Goal: Task Accomplishment & Management: Manage account settings

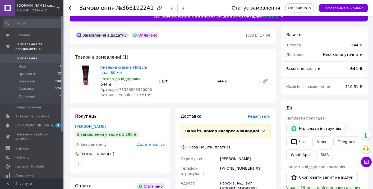
scroll to position [21, 0]
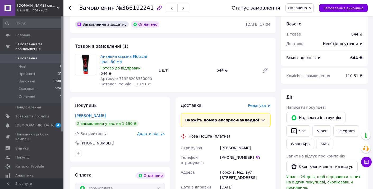
click at [261, 106] on span "Редагувати" at bounding box center [259, 105] width 22 height 4
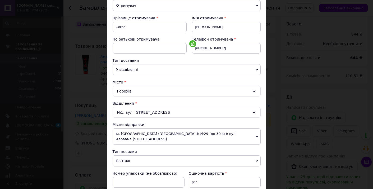
scroll to position [122, 0]
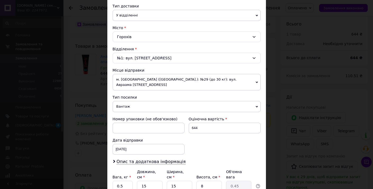
click at [178, 78] on span "м. [GEOGRAPHIC_DATA] ([GEOGRAPHIC_DATA].): №29 (до 30 кг): вул. Авраама [STREET…" at bounding box center [187, 82] width 148 height 16
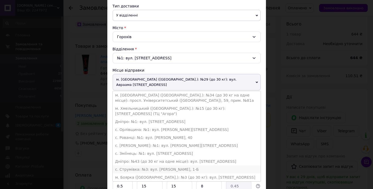
click at [158, 165] on li "с. Струмівка: №3: вул. [PERSON_NAME], 1-Б" at bounding box center [187, 169] width 148 height 8
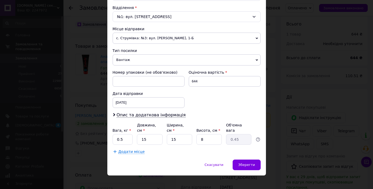
scroll to position [168, 0]
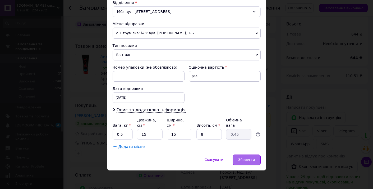
click at [248, 159] on span "Зберегти" at bounding box center [246, 159] width 17 height 4
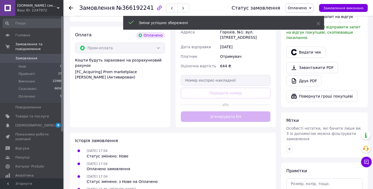
scroll to position [171, 0]
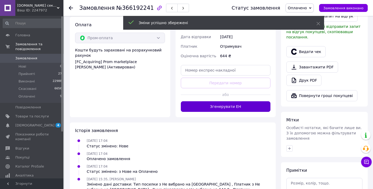
click at [226, 107] on button "Згенерувати ЕН" at bounding box center [226, 106] width 90 height 11
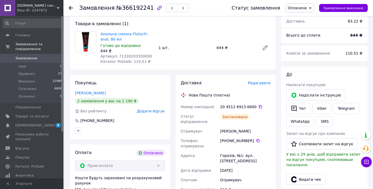
scroll to position [0, 0]
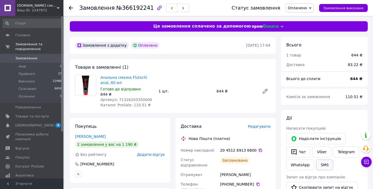
click at [323, 163] on button "SMS" at bounding box center [324, 164] width 17 height 11
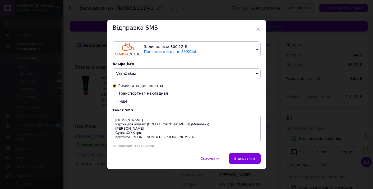
click at [147, 92] on span "Транспортная накладная" at bounding box center [144, 93] width 50 height 4
click at [116, 92] on input "Транспортная накладная" at bounding box center [115, 93] width 4 height 4
radio input "true"
radio input "false"
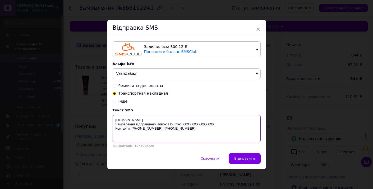
click at [207, 124] on textarea "sexo.com.ua Замовлення відправлено Новою Поштою XXXXXXXXXXXXXX Контакти: +38068…" at bounding box center [187, 129] width 148 height 28
paste textarea "20451269136800"
type textarea "sexo.com.ua Замовлення відправлено Новою Поштою 20451269136800 Контакти: +38068…"
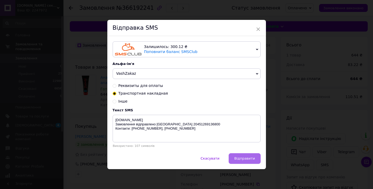
click at [238, 154] on button "Відправити" at bounding box center [245, 158] width 32 height 11
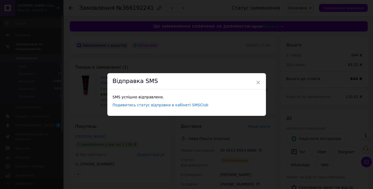
click at [238, 153] on div "× Відправка SMS SMS успішно відправлено. Подивитись статус відправки в кабінеті…" at bounding box center [186, 94] width 373 height 189
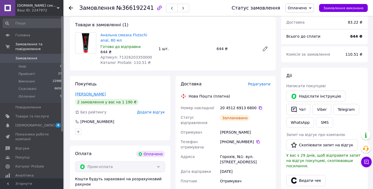
scroll to position [50, 0]
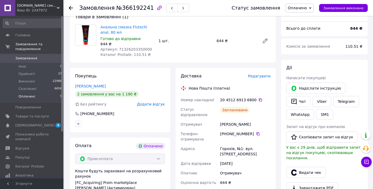
click at [53, 96] on li "Оплачені 9" at bounding box center [32, 98] width 65 height 10
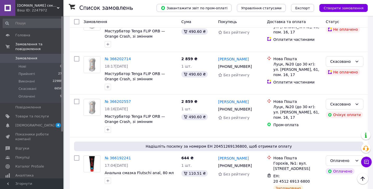
scroll to position [274, 0]
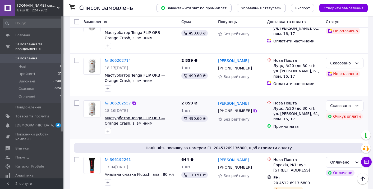
click at [118, 116] on span "Мастурбатор Tenga FLIP ORB — Orange Crash, зі змінним стисненням, 18х7 см." at bounding box center [135, 123] width 60 height 15
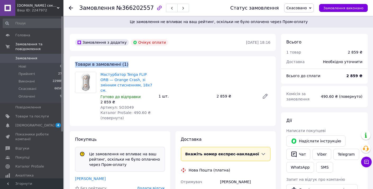
drag, startPoint x: 157, startPoint y: 61, endPoint x: 134, endPoint y: 62, distance: 23.1
click at [134, 62] on div "Товари в замовленні (1) Мастурбатор Tenga FLIP ORB — Orange Crash, зі змінним с…" at bounding box center [173, 91] width 206 height 70
click at [152, 67] on div "Товари в замовленні (1) Мастурбатор Tenga FLIP ORB — Orange Crash, зі змінним с…" at bounding box center [173, 91] width 206 height 70
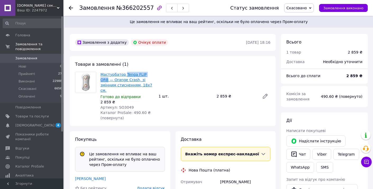
drag, startPoint x: 155, startPoint y: 74, endPoint x: 125, endPoint y: 74, distance: 30.2
click at [125, 74] on div "Мастурбатор Tenga FLIP ORB — Orange Crash, зі змінним стисненням, 18х7 см. Гото…" at bounding box center [127, 96] width 58 height 51
copy link "Tenga FLIP ORB"
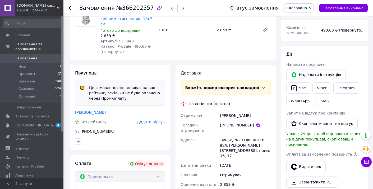
scroll to position [76, 0]
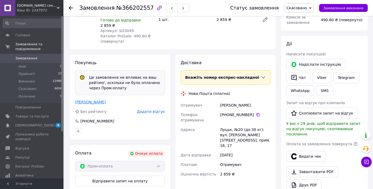
click at [93, 100] on link "[PERSON_NAME]" at bounding box center [90, 102] width 31 height 4
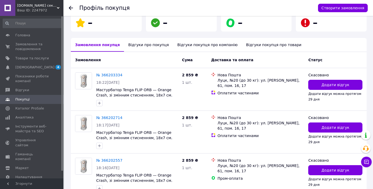
scroll to position [115, 0]
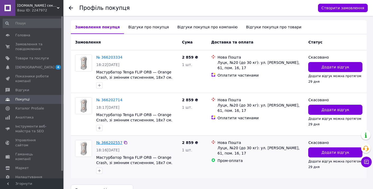
click at [104, 143] on link "№ 366202557" at bounding box center [109, 142] width 26 height 4
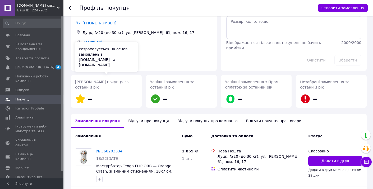
scroll to position [64, 0]
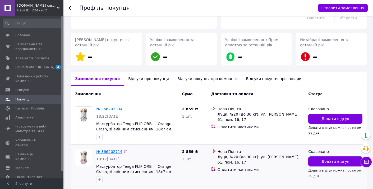
click at [112, 153] on link "№ 366202714" at bounding box center [109, 151] width 26 height 4
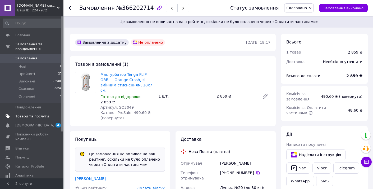
click at [44, 115] on span "Товари та послуги" at bounding box center [32, 116] width 34 height 5
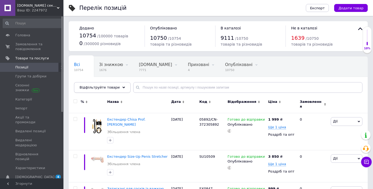
click at [122, 88] on icon at bounding box center [123, 87] width 3 height 3
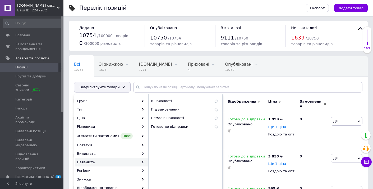
scroll to position [104, 0]
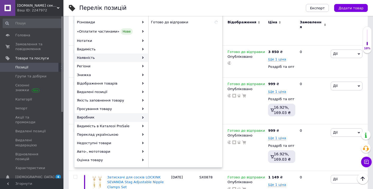
click at [114, 119] on div "Виробник" at bounding box center [112, 117] width 74 height 8
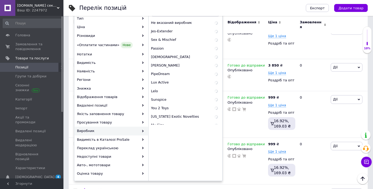
scroll to position [0, 0]
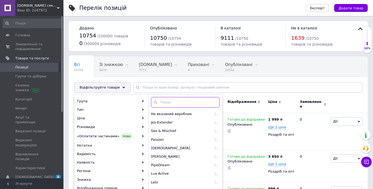
click at [182, 105] on input "text" at bounding box center [185, 102] width 69 height 11
paste input "Tenga"
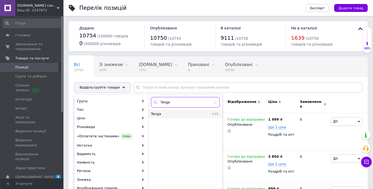
type input "Tenga"
click at [177, 114] on span "Tenga" at bounding box center [168, 113] width 35 height 5
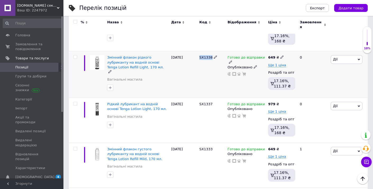
scroll to position [267, 0]
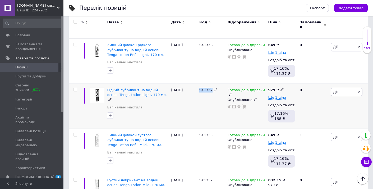
copy span "SX1337"
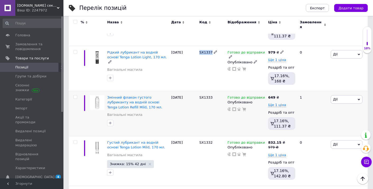
scroll to position [309, 0]
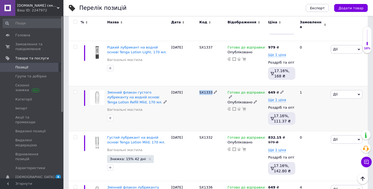
copy span "SX1333"
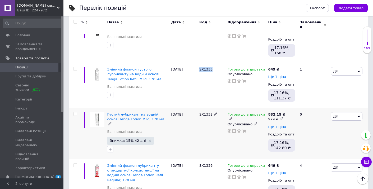
scroll to position [341, 0]
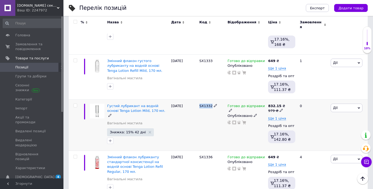
copy span "SX1332"
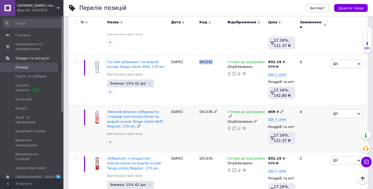
scroll to position [386, 0]
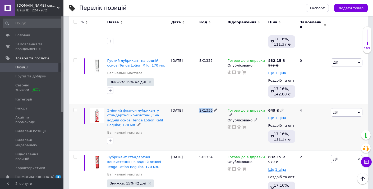
copy span "SX1336"
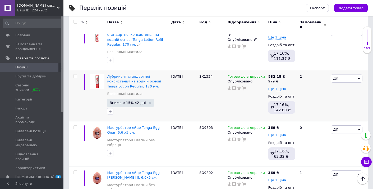
scroll to position [480, 0]
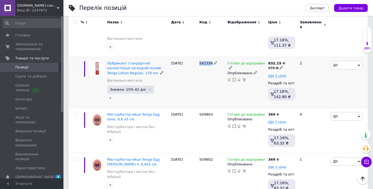
copy span "SX1334"
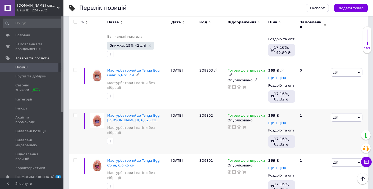
scroll to position [527, 0]
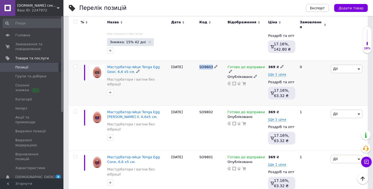
copy span "SO9803"
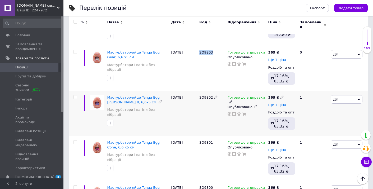
scroll to position [554, 0]
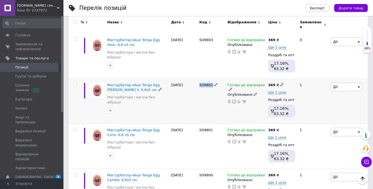
copy span "SO9802"
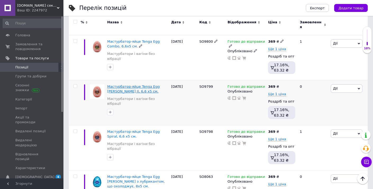
scroll to position [689, 0]
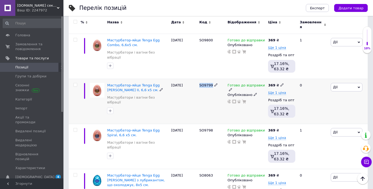
copy span "SO9799"
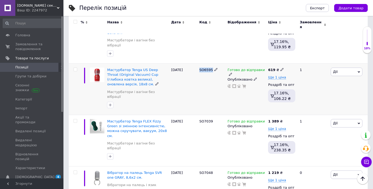
scroll to position [911, 0]
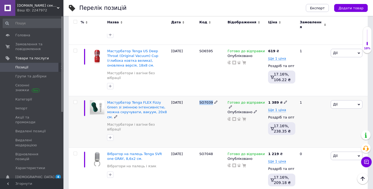
click at [272, 100] on b "1 389" at bounding box center [273, 102] width 11 height 4
click at [298, 91] on input "1389" at bounding box center [310, 96] width 40 height 11
click at [300, 91] on input "1389" at bounding box center [310, 96] width 40 height 11
type input "1929"
click at [280, 108] on span "Ще 1 ціна" at bounding box center [277, 110] width 18 height 4
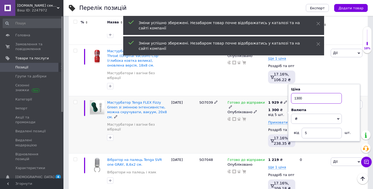
click at [297, 93] on input "1300" at bounding box center [316, 98] width 51 height 11
type input "1900"
click at [251, 113] on div "Готово до відправки Опубліковано" at bounding box center [246, 124] width 41 height 57
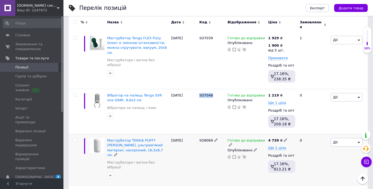
scroll to position [988, 0]
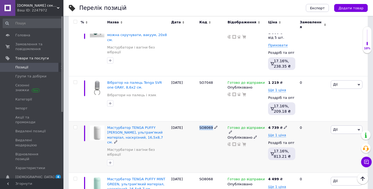
click at [269, 125] on div "4 739 ₴" at bounding box center [277, 127] width 19 height 5
drag, startPoint x: 300, startPoint y: 99, endPoint x: 295, endPoint y: 100, distance: 4.2
click at [295, 116] on input "4739" at bounding box center [311, 121] width 40 height 11
type input "4899"
click at [277, 133] on span "Ще 1 ціна" at bounding box center [277, 135] width 18 height 4
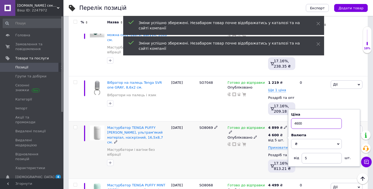
click at [297, 118] on input "4600" at bounding box center [316, 123] width 51 height 11
type input "4800"
click at [248, 129] on div "Готово до відправки Опубліковано" at bounding box center [246, 149] width 41 height 57
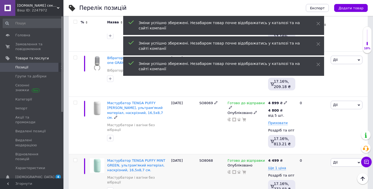
scroll to position [1016, 0]
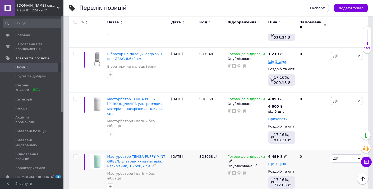
click at [275, 154] on b "4 499" at bounding box center [273, 156] width 11 height 4
click at [296, 145] on input "4499" at bounding box center [311, 150] width 40 height 11
type input "4599"
click at [278, 162] on span "Ще 1 ціна" at bounding box center [277, 164] width 18 height 4
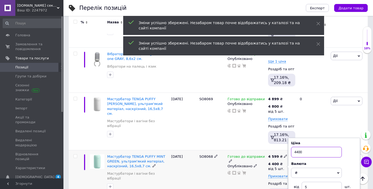
click at [296, 147] on input "4400" at bounding box center [316, 152] width 51 height 11
type input "4500"
click at [231, 162] on div "Готово до відправки Опубліковано" at bounding box center [246, 178] width 41 height 57
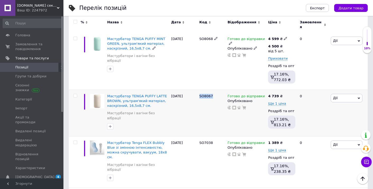
scroll to position [1145, 0]
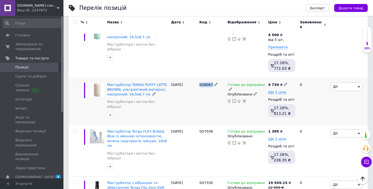
click at [275, 83] on b "4 739" at bounding box center [273, 85] width 11 height 4
drag, startPoint x: 300, startPoint y: 56, endPoint x: 297, endPoint y: 56, distance: 3.2
click at [297, 73] on input "4739" at bounding box center [311, 78] width 40 height 11
type input "4899"
click at [276, 90] on span "Ще 1 ціна" at bounding box center [277, 92] width 18 height 4
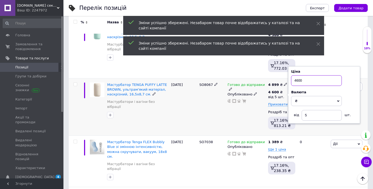
click at [297, 75] on input "4600" at bounding box center [316, 80] width 51 height 11
type input "4800"
click at [219, 139] on div "SO7038" at bounding box center [212, 141] width 26 height 5
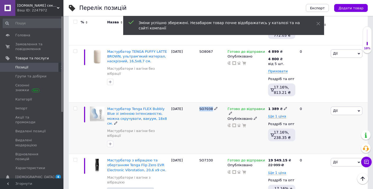
scroll to position [1177, 0]
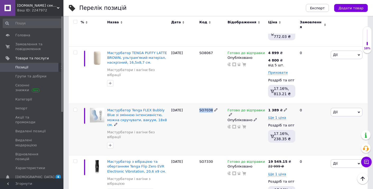
click at [274, 108] on b "1 389" at bounding box center [273, 110] width 11 height 4
drag, startPoint x: 300, startPoint y: 82, endPoint x: 295, endPoint y: 82, distance: 4.2
click at [295, 99] on input "1389" at bounding box center [310, 104] width 40 height 11
type input "1929"
click at [275, 115] on span "Ще 1 ціна" at bounding box center [277, 117] width 18 height 4
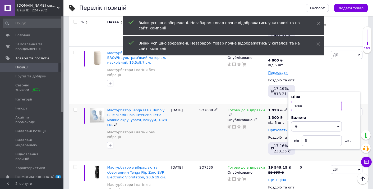
click at [296, 101] on input "1300" at bounding box center [316, 106] width 51 height 11
type input "1900"
click at [211, 130] on div "SO7038" at bounding box center [212, 132] width 28 height 57
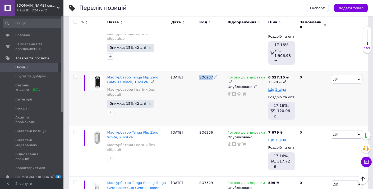
scroll to position [1331, 0]
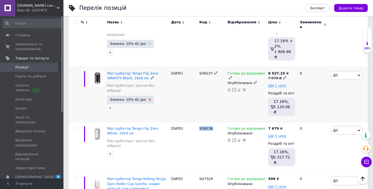
click at [149, 98] on icon at bounding box center [150, 99] width 3 height 3
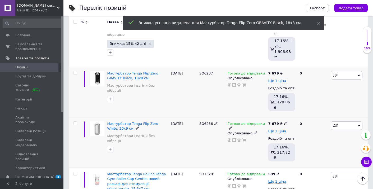
click at [345, 121] on span "Дії" at bounding box center [347, 125] width 32 height 8
click at [310, 154] on li "Знижка" at bounding box center [327, 157] width 70 height 7
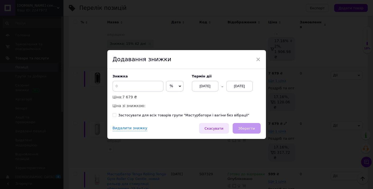
click at [218, 128] on span "Скасувати" at bounding box center [214, 128] width 19 height 4
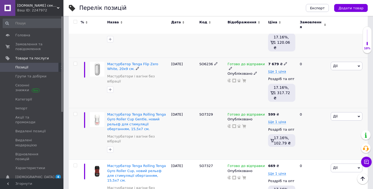
scroll to position [1395, 0]
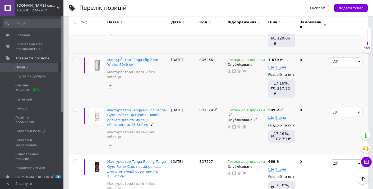
click at [274, 108] on div "599 ₴" at bounding box center [276, 110] width 16 height 5
drag, startPoint x: 294, startPoint y: 66, endPoint x: 290, endPoint y: 66, distance: 4.5
click at [290, 99] on input "599" at bounding box center [308, 104] width 40 height 11
type input "709"
click at [275, 115] on span "Ще 1 ціна" at bounding box center [277, 117] width 18 height 4
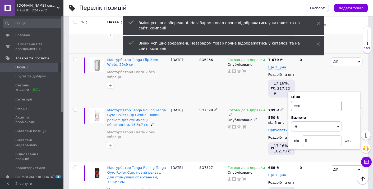
drag, startPoint x: 295, startPoint y: 69, endPoint x: 292, endPoint y: 69, distance: 4.0
click at [292, 101] on input "550" at bounding box center [316, 106] width 51 height 11
drag, startPoint x: 297, startPoint y: 69, endPoint x: 291, endPoint y: 68, distance: 5.6
click at [291, 101] on input "550" at bounding box center [316, 106] width 51 height 11
type input "650"
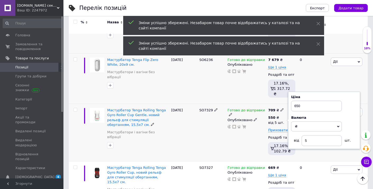
click at [253, 106] on div "Готово до відправки Опубліковано" at bounding box center [246, 132] width 41 height 57
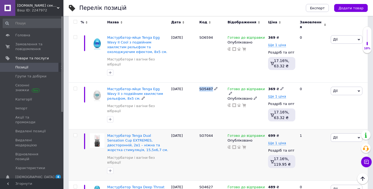
scroll to position [1671, 0]
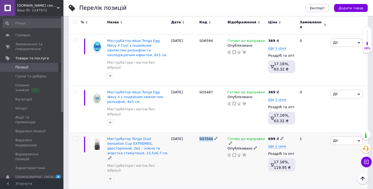
click at [274, 136] on b "699" at bounding box center [271, 138] width 7 height 4
drag, startPoint x: 295, startPoint y: 73, endPoint x: 283, endPoint y: 73, distance: 11.9
click at [283, 132] on div "699 ₴ Ціна 699 Валюта ₴ $ EUR CHF GBP ¥ PLN ₸ MDL HUF KGS CNY TRY KRW lei Ще 1 …" at bounding box center [282, 160] width 30 height 56
type input "829"
click at [273, 144] on span "Ще 1 ціна" at bounding box center [277, 146] width 18 height 4
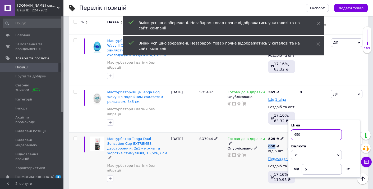
click at [302, 129] on input "650" at bounding box center [316, 134] width 51 height 11
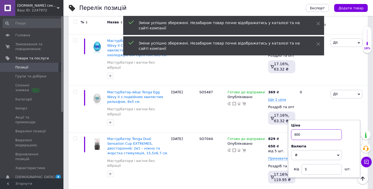
type input "800"
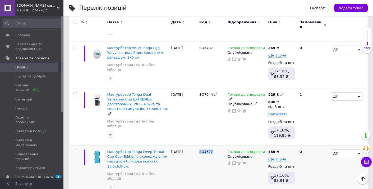
scroll to position [1728, 0]
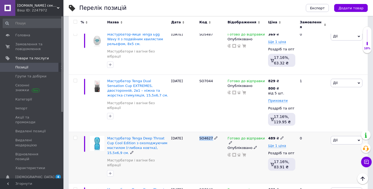
click at [270, 136] on b "489" at bounding box center [271, 138] width 7 height 4
drag, startPoint x: 295, startPoint y: 72, endPoint x: 283, endPoint y: 72, distance: 11.6
click at [288, 127] on input "489" at bounding box center [308, 132] width 40 height 11
type input "579"
click at [278, 143] on span "Ще 1 ціна" at bounding box center [277, 145] width 18 height 4
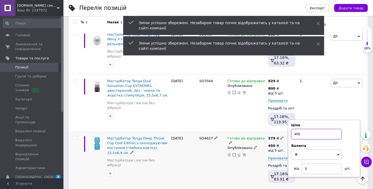
drag, startPoint x: 297, startPoint y: 74, endPoint x: 292, endPoint y: 74, distance: 5.3
click at [292, 129] on input "450" at bounding box center [316, 134] width 51 height 11
type input "550"
click at [244, 132] on div "Готово до відправки Опубліковано" at bounding box center [246, 160] width 41 height 57
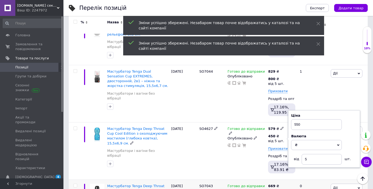
scroll to position [1750, 0]
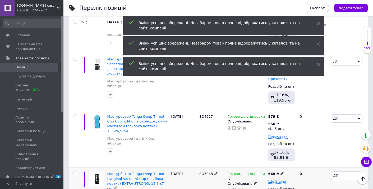
click at [207, 171] on span "SO7043" at bounding box center [206, 173] width 14 height 4
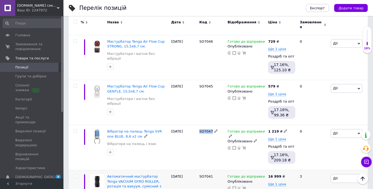
scroll to position [2090, 0]
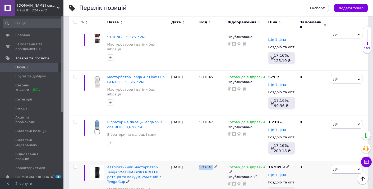
click at [276, 161] on div "16 999 ₴ Ще 1 ціна Роздріб та опт 17.16% + 2%, 1 855.98 ₴" at bounding box center [282, 189] width 30 height 56
click at [280, 165] on b "16 999" at bounding box center [274, 167] width 13 height 4
click at [298, 156] on input "16999" at bounding box center [313, 161] width 40 height 11
type input "17999"
click at [280, 172] on span "Ще 1 ціна" at bounding box center [277, 174] width 18 height 4
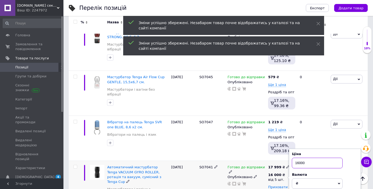
click at [297, 157] on input "16000" at bounding box center [317, 162] width 51 height 11
type input "17000"
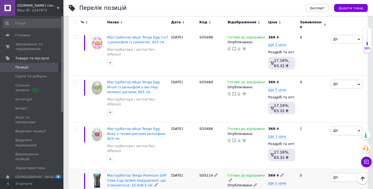
scroll to position [2662, 0]
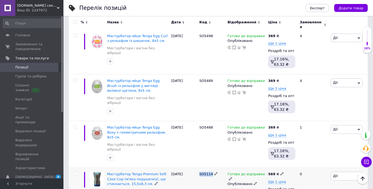
click at [271, 172] on b "569" at bounding box center [271, 174] width 7 height 4
click at [296, 162] on input "569" at bounding box center [308, 167] width 40 height 11
click at [295, 162] on input "569" at bounding box center [308, 167] width 40 height 11
type input "699"
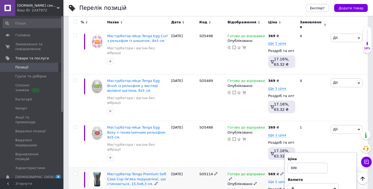
click at [278, 179] on span "Ще 1 ціна" at bounding box center [277, 181] width 18 height 4
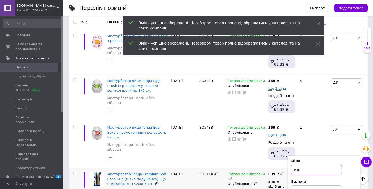
drag, startPoint x: 298, startPoint y: 74, endPoint x: 284, endPoint y: 74, distance: 14.0
type input "650"
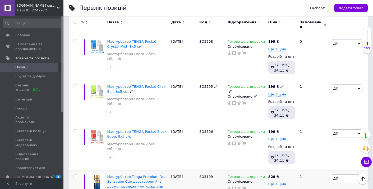
scroll to position [3033, 0]
click at [274, 174] on b "829" at bounding box center [271, 176] width 7 height 4
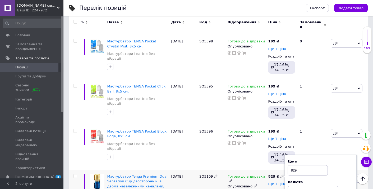
click at [293, 165] on input "829" at bounding box center [308, 170] width 40 height 11
type input "899"
click at [273, 174] on div "829 ₴ Ціна 899 Валюта ₴ $ EUR CHF GBP ¥ PLN ₸ MDL HUF KGS CNY TRY KRW lei Ще 1 …" at bounding box center [281, 192] width 27 height 37
click at [273, 181] on span "Ще 1 ціна" at bounding box center [277, 183] width 18 height 4
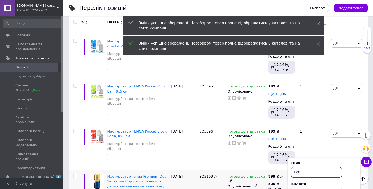
click at [297, 167] on input "800" at bounding box center [316, 172] width 51 height 11
type input "850"
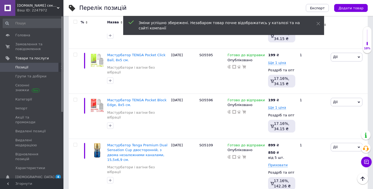
scroll to position [3065, 0]
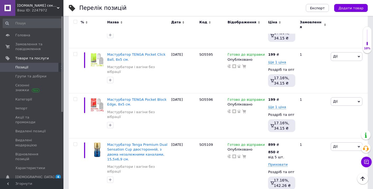
drag, startPoint x: 295, startPoint y: 97, endPoint x: 286, endPoint y: 97, distance: 8.7
type input "769"
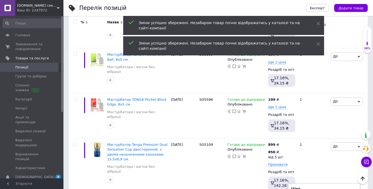
drag, startPoint x: 297, startPoint y: 98, endPoint x: 292, endPoint y: 98, distance: 5.6
type input "700"
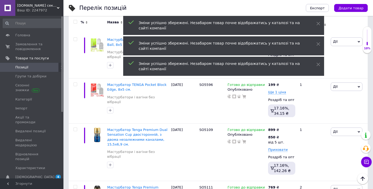
scroll to position [3115, 0]
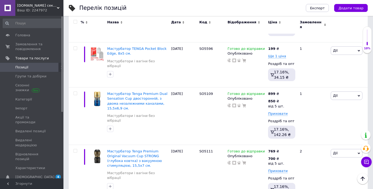
drag, startPoint x: 295, startPoint y: 105, endPoint x: 283, endPoint y: 105, distance: 11.6
type input "769"
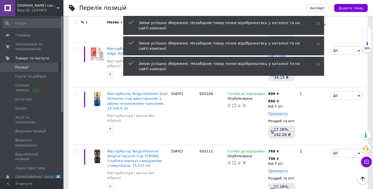
drag, startPoint x: 296, startPoint y: 110, endPoint x: 292, endPoint y: 110, distance: 4.5
type input "700"
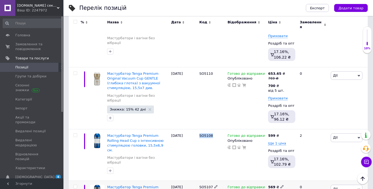
scroll to position [3252, 0]
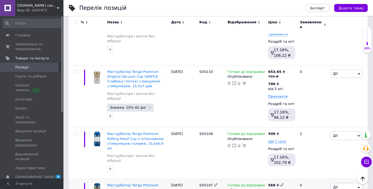
click at [274, 183] on b "569" at bounding box center [271, 185] width 7 height 4
drag, startPoint x: 294, startPoint y: 74, endPoint x: 287, endPoint y: 74, distance: 6.9
click at [288, 174] on input "569" at bounding box center [308, 179] width 40 height 11
type input "699"
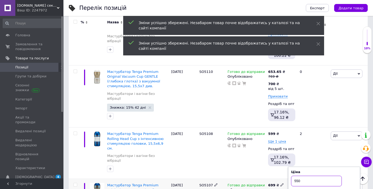
drag, startPoint x: 297, startPoint y: 76, endPoint x: 290, endPoint y: 74, distance: 6.9
type input "650"
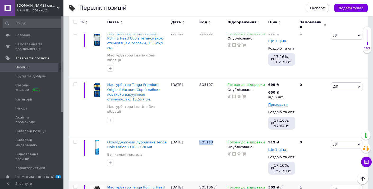
scroll to position [3353, 0]
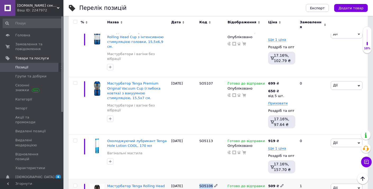
click at [272, 184] on b "509" at bounding box center [271, 186] width 7 height 4
drag, startPoint x: 295, startPoint y: 75, endPoint x: 282, endPoint y: 74, distance: 13.0
type input "639"
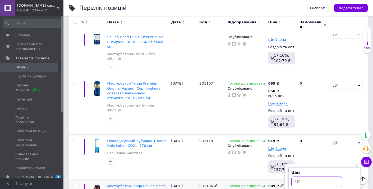
click at [297, 176] on input "470" at bounding box center [317, 181] width 51 height 11
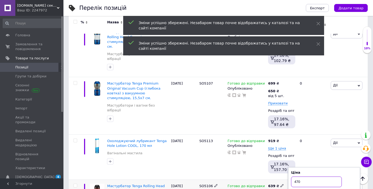
click at [297, 176] on input "470" at bounding box center [316, 181] width 51 height 11
type input "600"
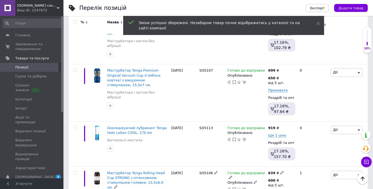
scroll to position [3375, 0]
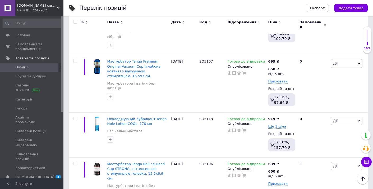
drag, startPoint x: 295, startPoint y: 109, endPoint x: 285, endPoint y: 108, distance: 10.6
type input "639"
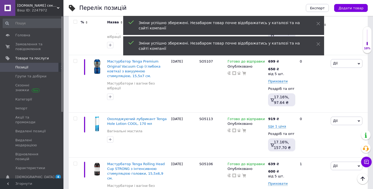
type input "600"
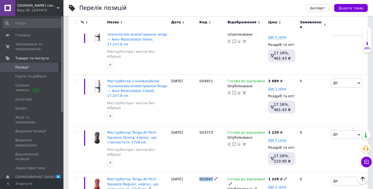
scroll to position [3721, 0]
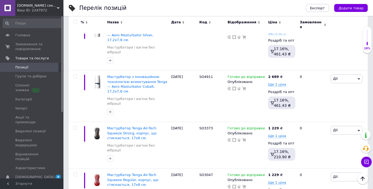
type input "3999"
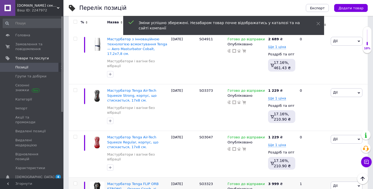
scroll to position [3771, 0]
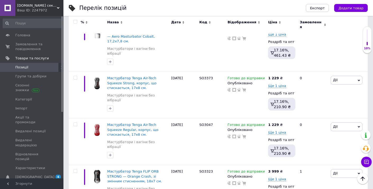
type input "3999"
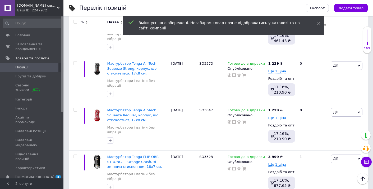
scroll to position [3812, 0]
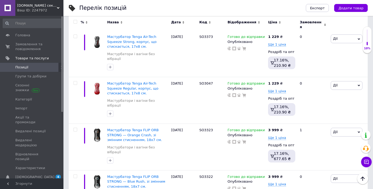
type input "769"
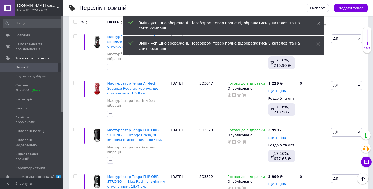
drag, startPoint x: 297, startPoint y: 88, endPoint x: 291, endPoint y: 88, distance: 5.8
type input "700"
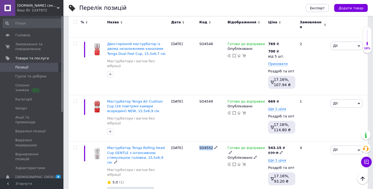
scroll to position [3994, 0]
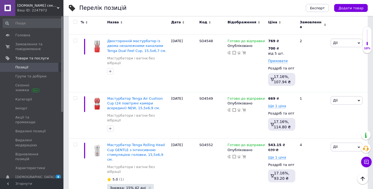
type input "639"
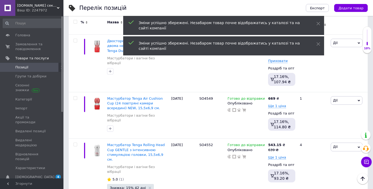
type input "600"
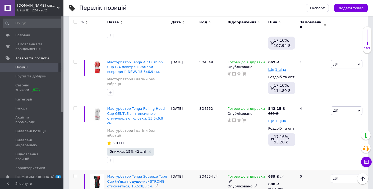
scroll to position [4035, 0]
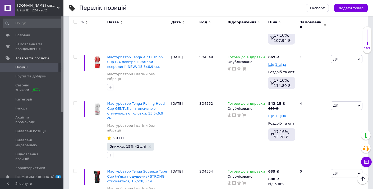
drag, startPoint x: 293, startPoint y: 80, endPoint x: 286, endPoint y: 80, distance: 7.4
type input "639"
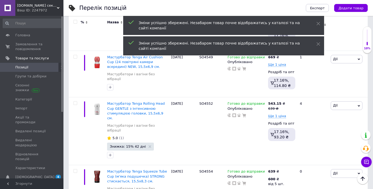
drag, startPoint x: 296, startPoint y: 81, endPoint x: 288, endPoint y: 81, distance: 8.2
type input "600"
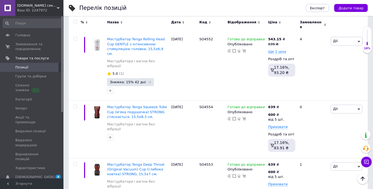
scroll to position [4117, 0]
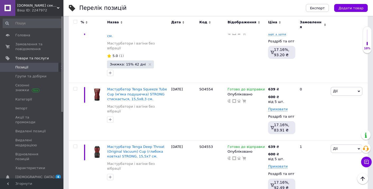
drag, startPoint x: 293, startPoint y: 100, endPoint x: 284, endPoint y: 100, distance: 8.2
type input "639"
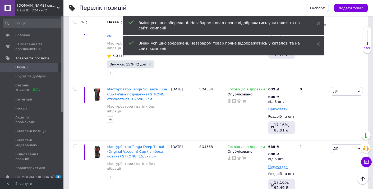
drag, startPoint x: 296, startPoint y: 102, endPoint x: 290, endPoint y: 101, distance: 6.4
type input "600"
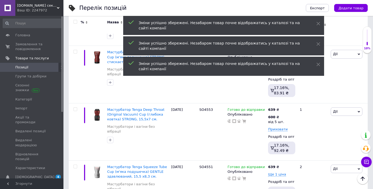
scroll to position [4159, 0]
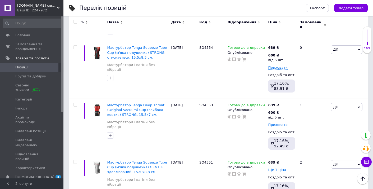
drag, startPoint x: 296, startPoint y: 117, endPoint x: 293, endPoint y: 117, distance: 3.2
type input "579"
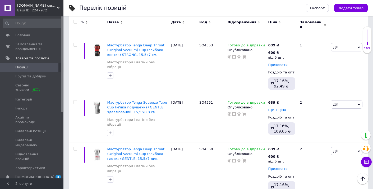
scroll to position [4236, 0]
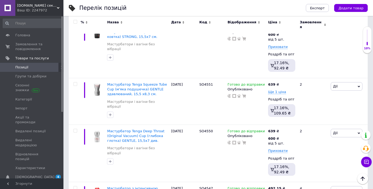
drag, startPoint x: 295, startPoint y: 100, endPoint x: 284, endPoint y: 100, distance: 10.6
type input "579"
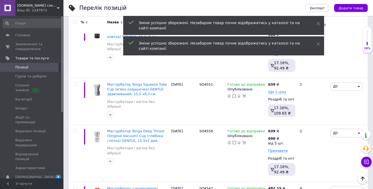
type input "500"
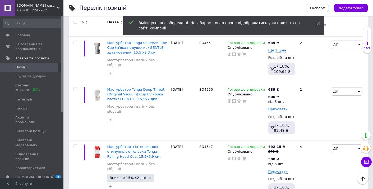
scroll to position [4279, 0]
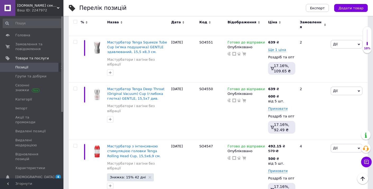
drag, startPoint x: 295, startPoint y: 115, endPoint x: 286, endPoint y: 115, distance: 8.7
type input "579"
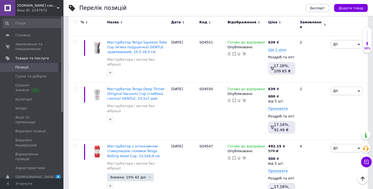
type input "550"
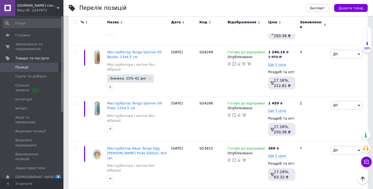
scroll to position [4594, 0]
drag, startPoint x: 164, startPoint y: 93, endPoint x: 130, endPoint y: 93, distance: 33.9
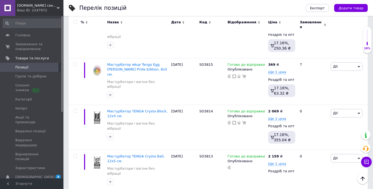
scroll to position [4683, 0]
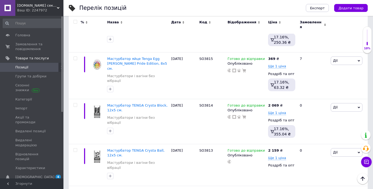
type input "1649"
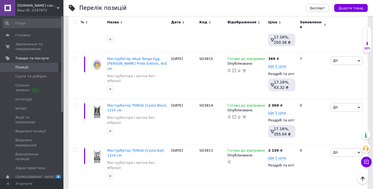
type input "1649"
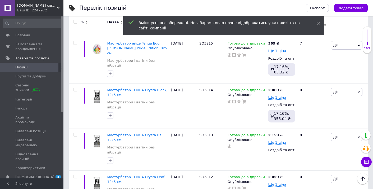
scroll to position [4738, 0]
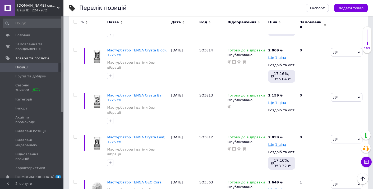
drag, startPoint x: 299, startPoint y: 112, endPoint x: 295, endPoint y: 113, distance: 3.7
type input "1599"
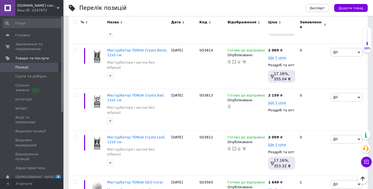
type input "1500"
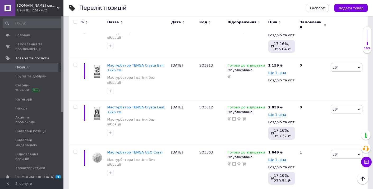
scroll to position [4786, 0]
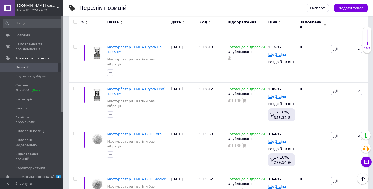
type input "3499"
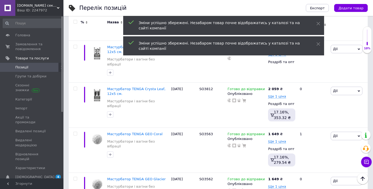
drag, startPoint x: 298, startPoint y: 123, endPoint x: 290, endPoint y: 123, distance: 8.2
type input "3400"
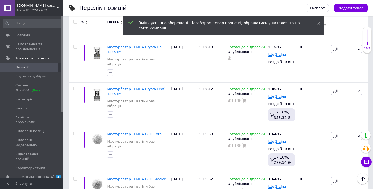
scroll to position [4799, 0]
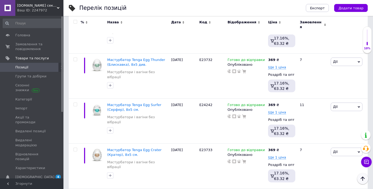
click at [363, 179] on icon "Наверх" at bounding box center [363, 178] width 6 height 6
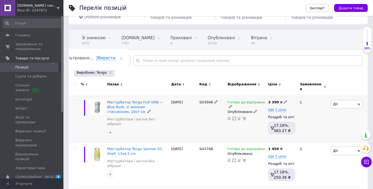
scroll to position [36, 0]
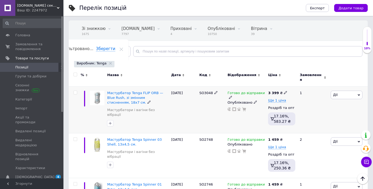
click at [274, 91] on b "3 399" at bounding box center [273, 93] width 11 height 4
click at [298, 84] on input "3399" at bounding box center [311, 86] width 40 height 11
type input "3499"
click at [280, 98] on span "Ще 1 ціна" at bounding box center [277, 100] width 18 height 4
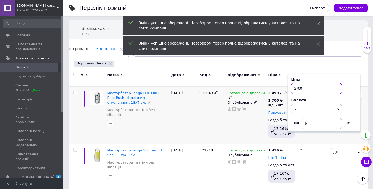
drag, startPoint x: 299, startPoint y: 85, endPoint x: 285, endPoint y: 85, distance: 13.2
click at [285, 86] on div "3 499 ₴ 2 700 ₴ від 5 шт. Ціна 2700 Валюта ₴ $ EUR CHF GBP ¥ PLN ₸ MDL HUF KGS …" at bounding box center [282, 114] width 30 height 57
type input "3400"
click at [236, 113] on div "Готово до відправки Опубліковано" at bounding box center [246, 114] width 41 height 57
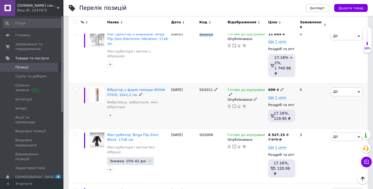
scroll to position [362, 0]
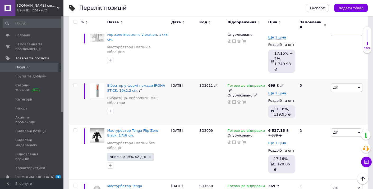
click at [274, 83] on b "699" at bounding box center [271, 85] width 7 height 4
click at [294, 74] on input "699" at bounding box center [308, 79] width 40 height 11
click at [294, 74] on input "1" at bounding box center [308, 79] width 40 height 11
type input "1089"
click at [271, 91] on span "Ще 1 ціна" at bounding box center [277, 93] width 18 height 4
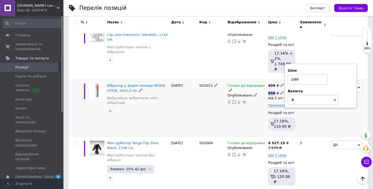
click at [271, 91] on b "650" at bounding box center [271, 93] width 7 height 4
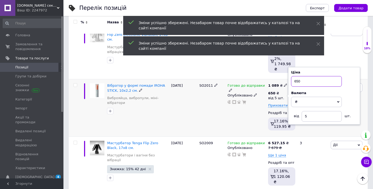
click at [300, 76] on input "650" at bounding box center [316, 81] width 51 height 11
type input "1000"
click at [238, 99] on div "Готово до відправки Опубліковано" at bounding box center [246, 107] width 41 height 57
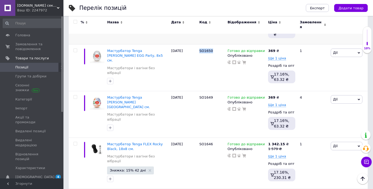
scroll to position [512, 0]
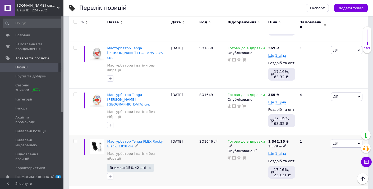
click at [276, 144] on div "1 579 ₴" at bounding box center [278, 146] width 21 height 5
drag, startPoint x: 299, startPoint y: 108, endPoint x: 296, endPoint y: 108, distance: 3.5
click at [296, 132] on input "1579" at bounding box center [310, 137] width 40 height 11
type input "1929"
click at [277, 151] on span "Ще 1 ціна" at bounding box center [277, 153] width 18 height 4
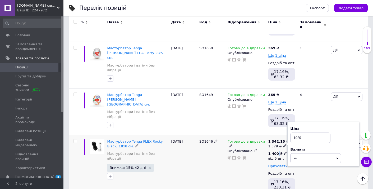
click at [277, 151] on b "1 400" at bounding box center [273, 153] width 11 height 4
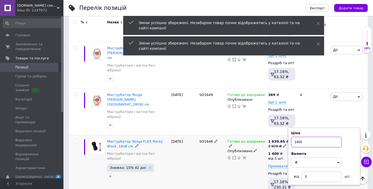
click at [297, 136] on input "1400" at bounding box center [316, 141] width 51 height 11
type input "1900"
click at [235, 144] on div "Готово до відправки Опубліковано" at bounding box center [246, 166] width 41 height 62
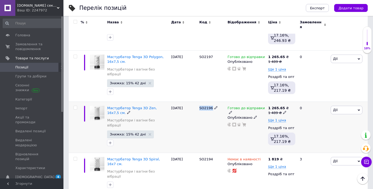
scroll to position [797, 0]
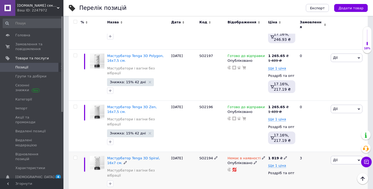
click at [243, 156] on span "Немає в наявності" at bounding box center [244, 159] width 33 height 6
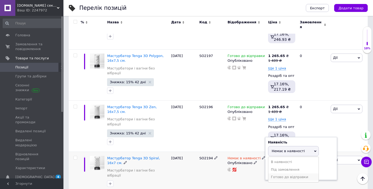
click at [284, 173] on li "Готово до відправки" at bounding box center [294, 176] width 50 height 7
click at [199, 152] on div "SO2194" at bounding box center [212, 173] width 28 height 42
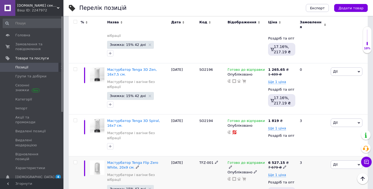
scroll to position [836, 0]
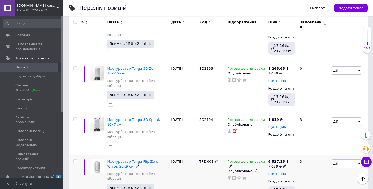
click at [207, 159] on span "TFZ-001" at bounding box center [206, 161] width 14 height 4
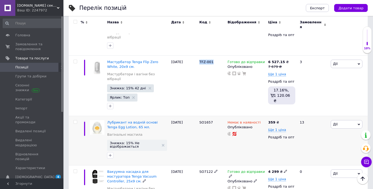
scroll to position [947, 0]
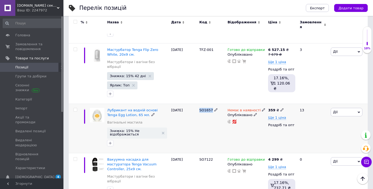
click at [251, 108] on div "Немає в наявності" at bounding box center [247, 110] width 38 height 5
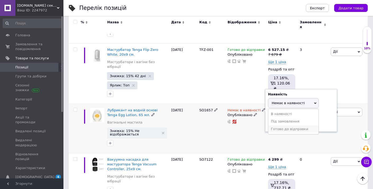
click at [289, 125] on li "Готово до відправки" at bounding box center [294, 128] width 50 height 7
click at [226, 103] on div "SO1657" at bounding box center [212, 127] width 28 height 49
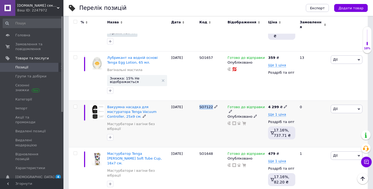
scroll to position [1002, 0]
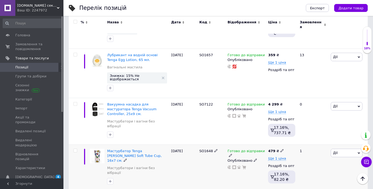
click at [274, 149] on b "479" at bounding box center [271, 151] width 7 height 4
drag, startPoint x: 293, startPoint y: 98, endPoint x: 285, endPoint y: 98, distance: 8.5
click at [287, 129] on div "Ціна 479 Валюта ₴ $ EUR CHF GBP ¥ PLN ₸ MDL HUF KGS CNY TRY KRW lei" at bounding box center [321, 151] width 72 height 44
type input "579"
click at [275, 156] on span "Ще 1 ціна" at bounding box center [277, 158] width 18 height 4
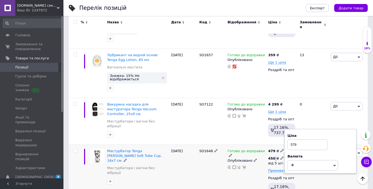
click at [275, 156] on div "450 ₴" at bounding box center [276, 158] width 16 height 5
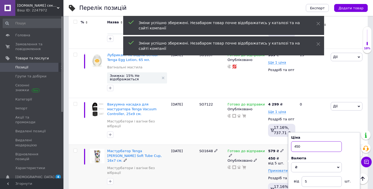
drag, startPoint x: 297, startPoint y: 99, endPoint x: 288, endPoint y: 99, distance: 9.0
click at [288, 132] on div "Ціна 450 Валюта ₴ $ EUR CHF GBP ¥ PLN ₸ MDL HUF KGS CNY TRY KRW lei від 5 шт." at bounding box center [324, 160] width 72 height 57
type input "550"
click at [216, 144] on div "SO1648" at bounding box center [212, 172] width 28 height 57
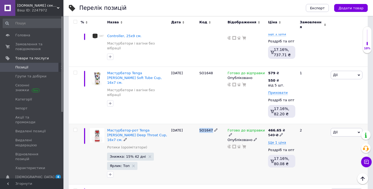
scroll to position [1093, 0]
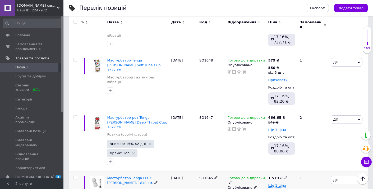
click at [274, 176] on b "1 579" at bounding box center [273, 178] width 11 height 4
drag, startPoint x: 299, startPoint y: 120, endPoint x: 296, endPoint y: 120, distance: 2.9
click at [296, 166] on input "1579" at bounding box center [310, 171] width 40 height 11
type input "1929"
click at [280, 183] on span "Ще 1 ціна" at bounding box center [277, 185] width 18 height 4
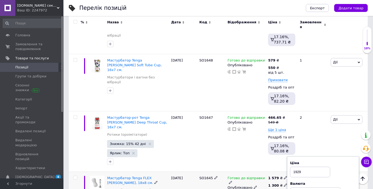
click at [280, 183] on div "1 300 ₴" at bounding box center [277, 185] width 19 height 5
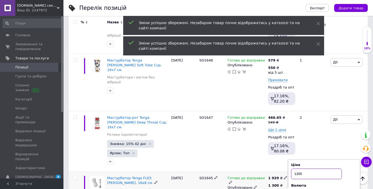
click at [296, 168] on input "1300" at bounding box center [316, 173] width 51 height 11
type input "1900"
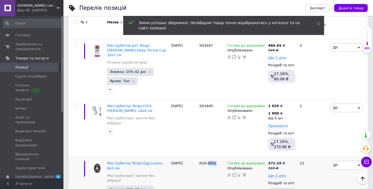
scroll to position [1177, 0]
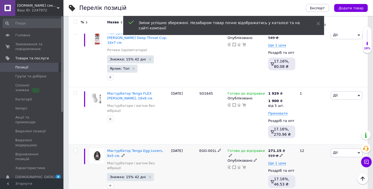
click at [204, 148] on span "EGG-001L" at bounding box center [207, 150] width 17 height 4
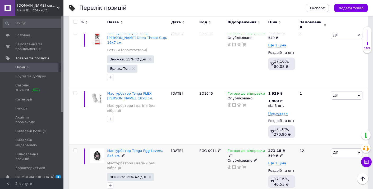
click at [204, 148] on span "EGG-001L" at bounding box center [207, 150] width 17 height 4
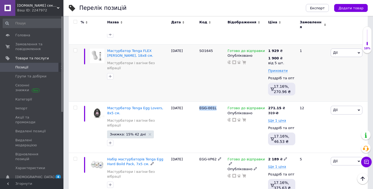
scroll to position [1245, 0]
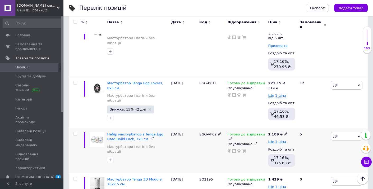
click at [205, 132] on span "EGG-VP62" at bounding box center [207, 134] width 17 height 4
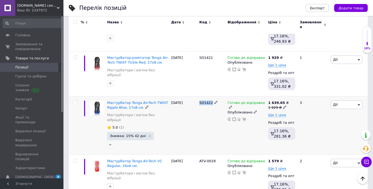
scroll to position [1423, 0]
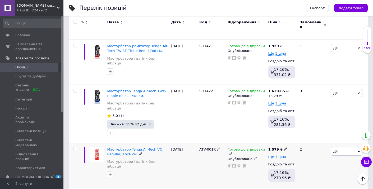
click at [204, 147] on span "ATV-001R" at bounding box center [207, 149] width 17 height 4
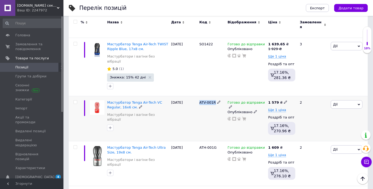
scroll to position [1476, 0]
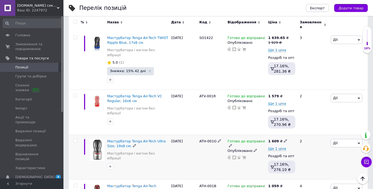
click at [204, 139] on span "ATH-001G" at bounding box center [207, 141] width 17 height 4
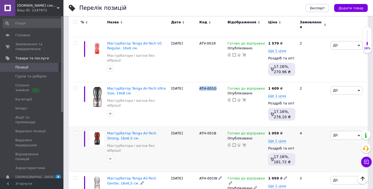
scroll to position [1531, 0]
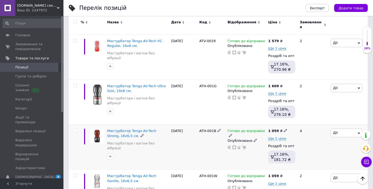
click at [203, 129] on span "ATH-001B" at bounding box center [207, 131] width 17 height 4
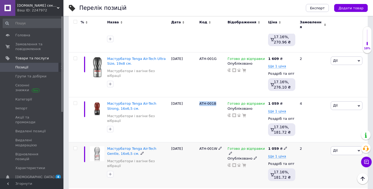
scroll to position [1570, 0]
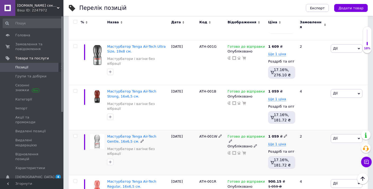
click at [203, 134] on span "ATH-001W" at bounding box center [208, 136] width 18 height 4
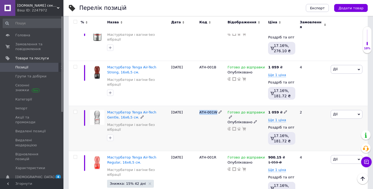
scroll to position [1604, 0]
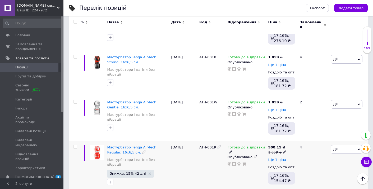
click at [206, 145] on span "ATH-001R" at bounding box center [207, 147] width 17 height 4
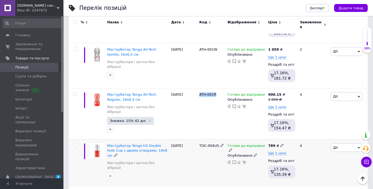
scroll to position [1659, 0]
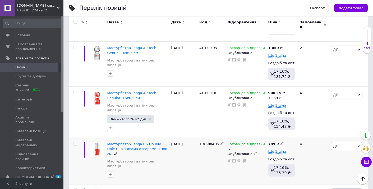
click at [208, 142] on span "TOC-004US" at bounding box center [209, 144] width 20 height 4
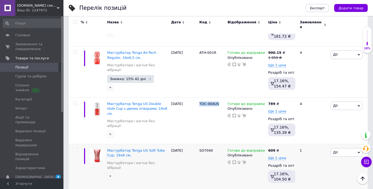
scroll to position [1709, 0]
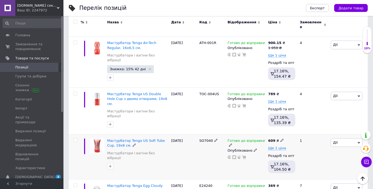
click at [206, 138] on span "SO7040" at bounding box center [206, 140] width 14 height 4
click at [276, 138] on div "609 ₴" at bounding box center [276, 140] width 16 height 5
click at [296, 129] on input "609" at bounding box center [308, 134] width 40 height 11
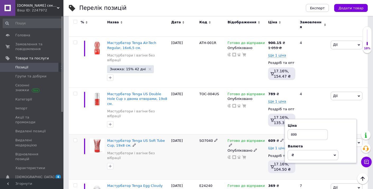
type input "899"
click at [272, 146] on span "Ще 1 ціна" at bounding box center [277, 148] width 18 height 4
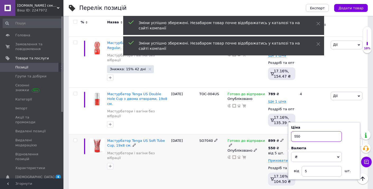
drag, startPoint x: 297, startPoint y: 75, endPoint x: 287, endPoint y: 75, distance: 9.8
click at [289, 122] on div "Ціна 550 Валюта ₴ $ EUR CHF GBP ¥ PLN ₸ MDL HUF KGS CNY TRY KRW lei від 5 шт." at bounding box center [324, 150] width 72 height 57
type input "850"
click at [234, 134] on div "Готово до відправки Опубліковано" at bounding box center [246, 162] width 41 height 57
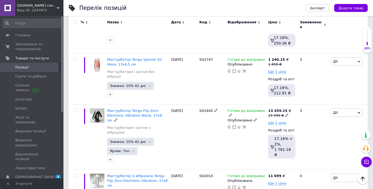
scroll to position [0, 0]
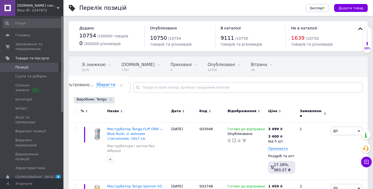
click at [74, 107] on div at bounding box center [75, 113] width 12 height 18
click at [75, 109] on input "checkbox" at bounding box center [75, 110] width 3 height 3
checkbox input "true"
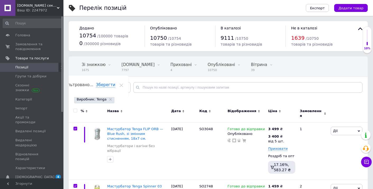
checkbox input "true"
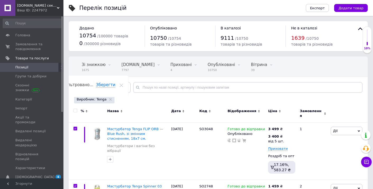
checkbox input "true"
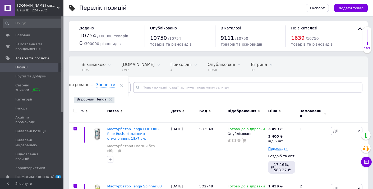
checkbox input "true"
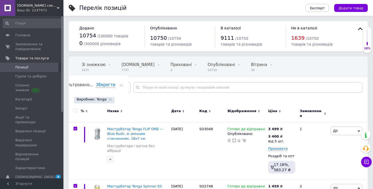
checkbox input "true"
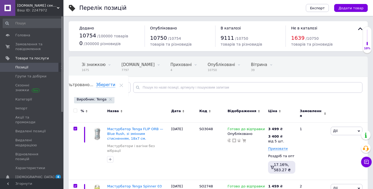
checkbox input "true"
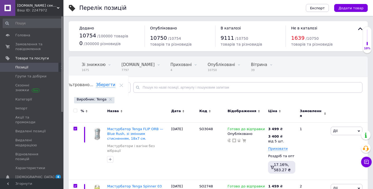
checkbox input "true"
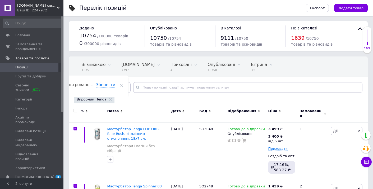
checkbox input "true"
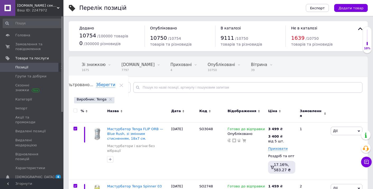
checkbox input "true"
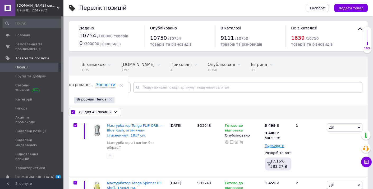
click at [106, 107] on div "Дії для 40 позицій Вибрати усі 140 позицій Вибрані всі 140 позицій Скасувати об…" at bounding box center [218, 111] width 299 height 15
click at [108, 111] on span "Дії для 40 позицій" at bounding box center [95, 112] width 33 height 5
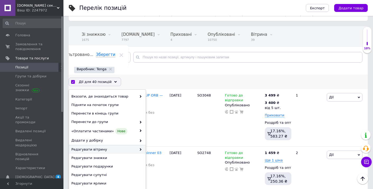
scroll to position [8, 0]
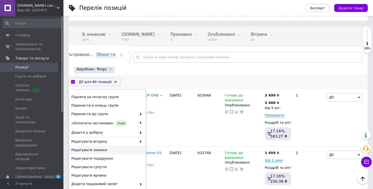
click at [94, 151] on span "Редагувати знижки" at bounding box center [106, 149] width 71 height 5
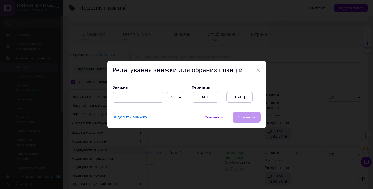
click at [130, 117] on span "Видалити знижку" at bounding box center [130, 117] width 35 height 4
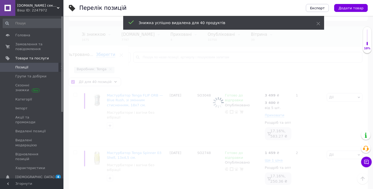
checkbox input "false"
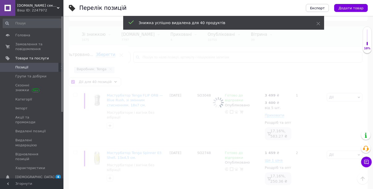
checkbox input "false"
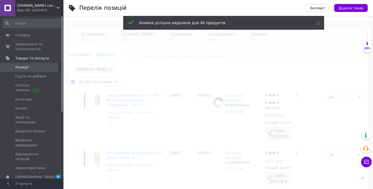
checkbox input "false"
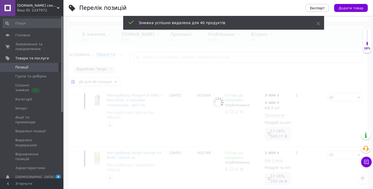
checkbox input "false"
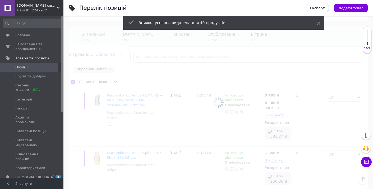
checkbox input "false"
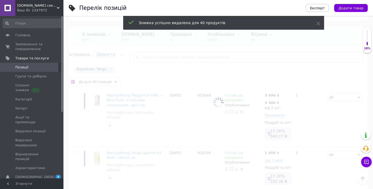
checkbox input "false"
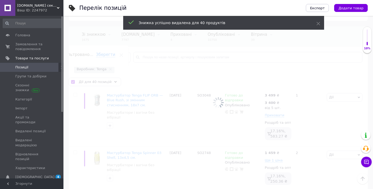
checkbox input "false"
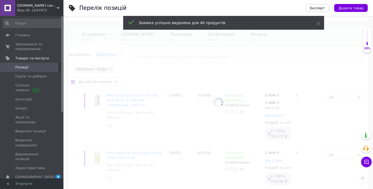
checkbox input "false"
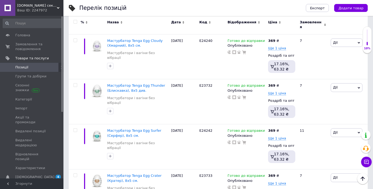
scroll to position [1760, 0]
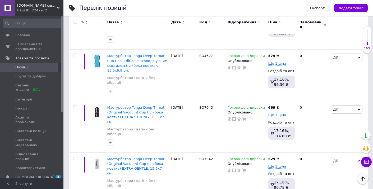
click at [362, 177] on icon "Наверх" at bounding box center [363, 178] width 6 height 6
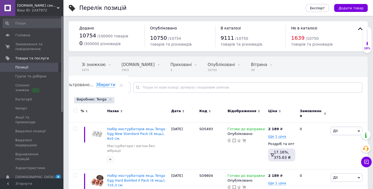
click at [76, 109] on input "checkbox" at bounding box center [75, 110] width 3 height 3
checkbox input "true"
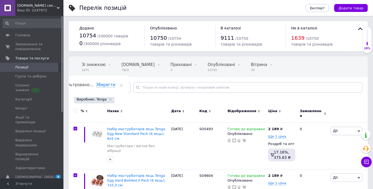
checkbox input "true"
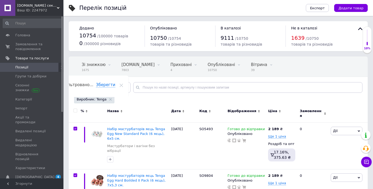
checkbox input "true"
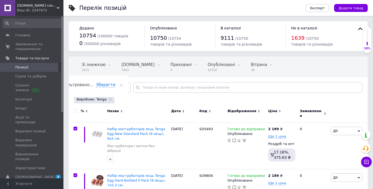
checkbox input "true"
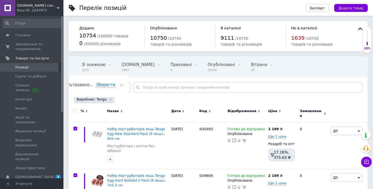
checkbox input "true"
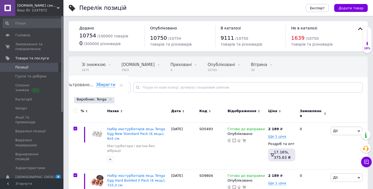
checkbox input "true"
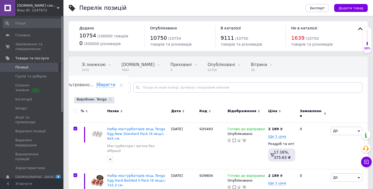
checkbox input "true"
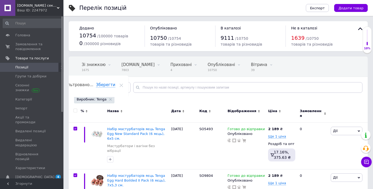
checkbox input "true"
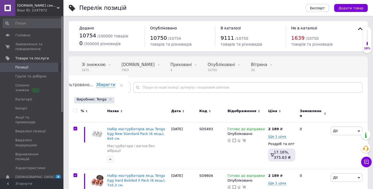
checkbox input "true"
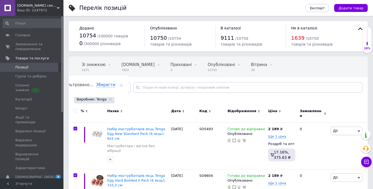
checkbox input "true"
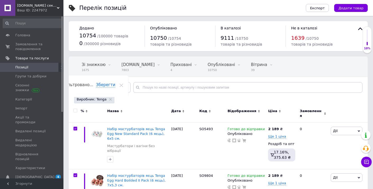
checkbox input "true"
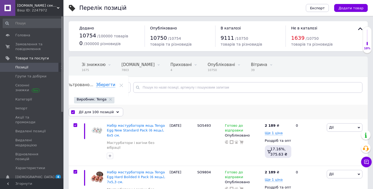
click at [94, 111] on span "Дії для 100 позицій" at bounding box center [96, 112] width 35 height 5
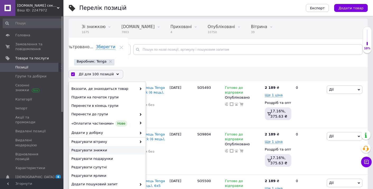
scroll to position [40, 0]
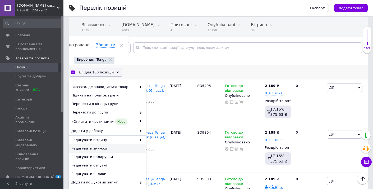
click at [95, 148] on span "Редагувати знижки" at bounding box center [106, 148] width 71 height 5
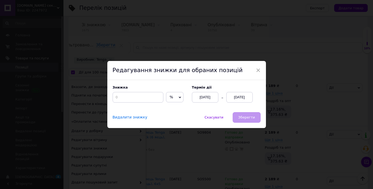
click at [125, 117] on span "Видалити знижку" at bounding box center [130, 117] width 35 height 4
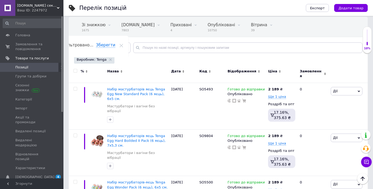
click at [76, 70] on input "checkbox" at bounding box center [75, 70] width 3 height 3
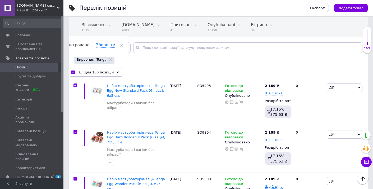
click at [76, 70] on div "Дії для 100 позицій" at bounding box center [96, 72] width 54 height 8
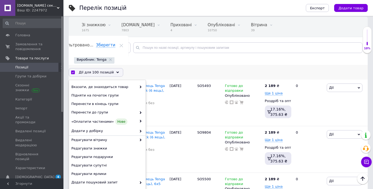
click at [73, 71] on input "checkbox" at bounding box center [72, 72] width 3 height 3
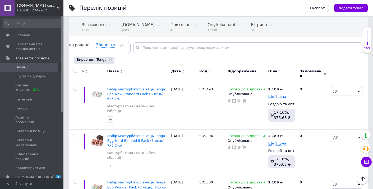
click at [73, 71] on div at bounding box center [75, 71] width 11 height 4
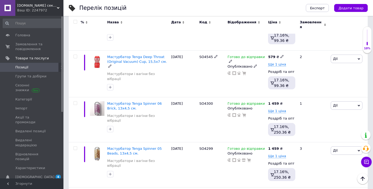
scroll to position [4456, 0]
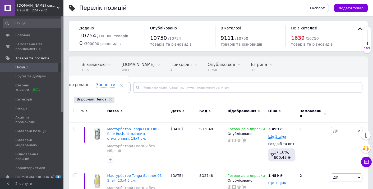
click at [75, 111] on input "checkbox" at bounding box center [75, 110] width 3 height 3
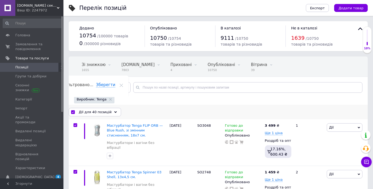
click at [73, 112] on input "checkbox" at bounding box center [72, 111] width 3 height 3
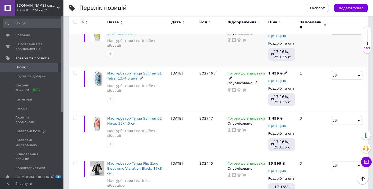
scroll to position [158, 0]
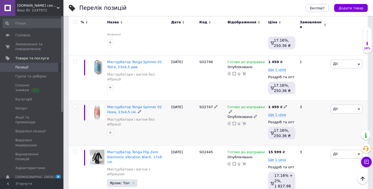
click at [74, 101] on div at bounding box center [75, 123] width 12 height 45
click at [74, 105] on input "checkbox" at bounding box center [75, 106] width 3 height 3
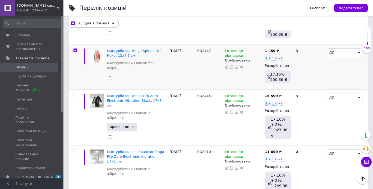
scroll to position [216, 0]
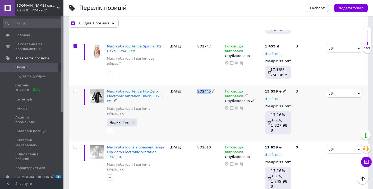
click at [75, 89] on input "checkbox" at bounding box center [75, 90] width 3 height 3
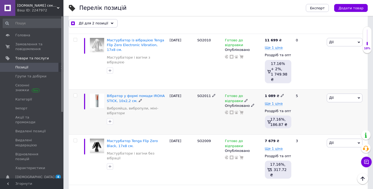
scroll to position [342, 0]
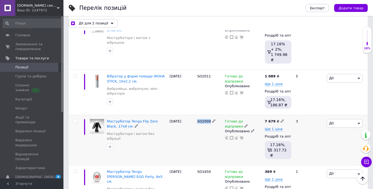
click at [74, 119] on input "checkbox" at bounding box center [75, 120] width 3 height 3
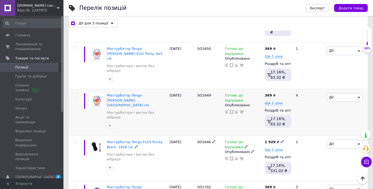
scroll to position [477, 0]
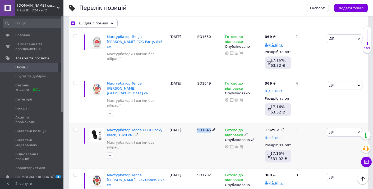
click at [74, 128] on input "checkbox" at bounding box center [75, 129] width 3 height 3
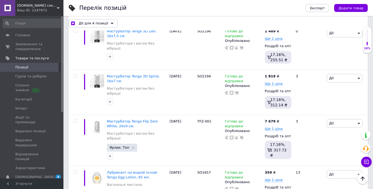
scroll to position [805, 0]
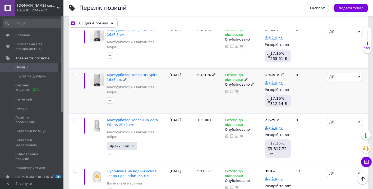
click at [74, 73] on input "checkbox" at bounding box center [75, 74] width 3 height 3
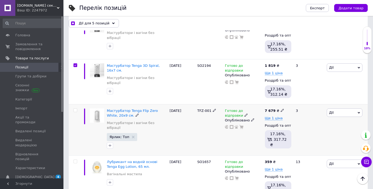
scroll to position [819, 0]
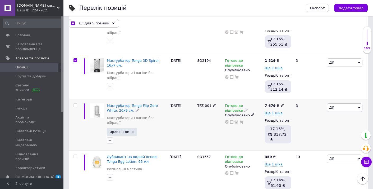
click at [202, 103] on span "TFZ-001" at bounding box center [204, 105] width 14 height 4
click at [75, 103] on input "checkbox" at bounding box center [75, 104] width 3 height 3
click at [75, 154] on input "checkbox" at bounding box center [75, 155] width 3 height 3
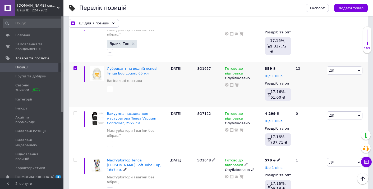
scroll to position [906, 0]
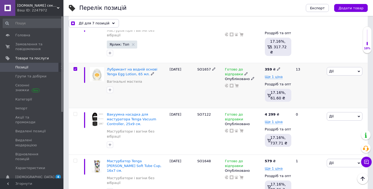
click at [344, 63] on div "[PERSON_NAME] Підняти на початок групи Копіювати Знижка Подарунок Супутні Прихо…" at bounding box center [347, 85] width 42 height 45
click at [343, 67] on span "Дії" at bounding box center [345, 71] width 36 height 8
click at [312, 130] on li "Ярлик" at bounding box center [327, 133] width 70 height 7
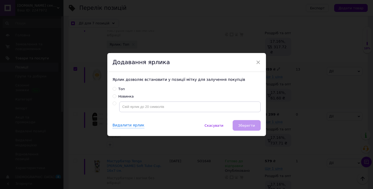
click at [122, 88] on div "Топ" at bounding box center [122, 89] width 6 height 5
click at [116, 88] on input "Топ" at bounding box center [114, 88] width 3 height 3
click at [253, 129] on button "Зберегти" at bounding box center [247, 125] width 28 height 11
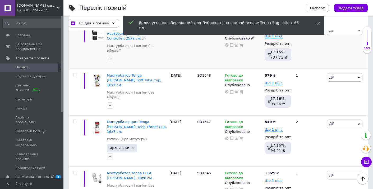
scroll to position [997, 0]
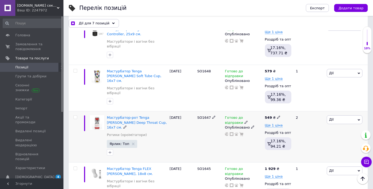
click at [75, 115] on span at bounding box center [76, 117] width 4 height 4
click at [75, 115] on input "checkbox" at bounding box center [75, 116] width 3 height 3
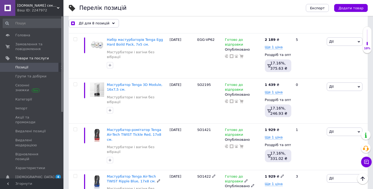
scroll to position [1242, 0]
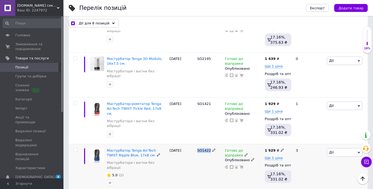
click at [76, 148] on input "checkbox" at bounding box center [75, 149] width 3 height 3
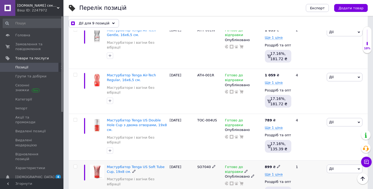
scroll to position [1523, 0]
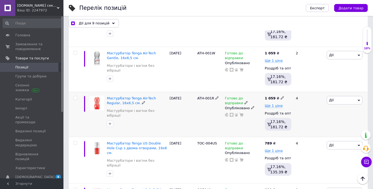
click at [205, 96] on span "ATH-001R" at bounding box center [205, 98] width 17 height 4
click at [74, 96] on input "checkbox" at bounding box center [75, 97] width 3 height 3
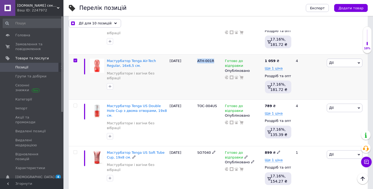
scroll to position [1554, 0]
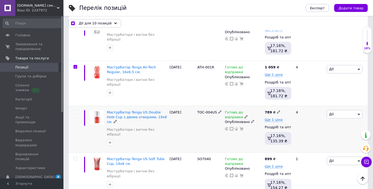
click at [202, 110] on span "TOC-004US" at bounding box center [207, 112] width 20 height 4
click at [74, 110] on input "checkbox" at bounding box center [75, 111] width 3 height 3
click at [209, 110] on div "TOC-004US" at bounding box center [209, 112] width 25 height 5
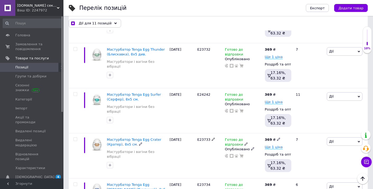
scroll to position [1761, 0]
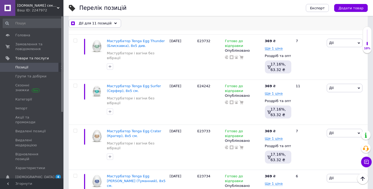
click at [106, 23] on span "Дії для 11 позицій" at bounding box center [95, 23] width 33 height 5
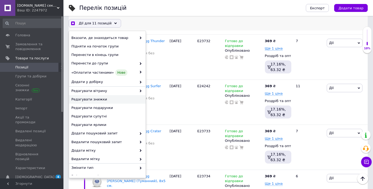
click at [99, 97] on span "Редагувати знижки" at bounding box center [106, 99] width 71 height 5
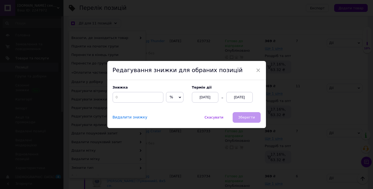
scroll to position [1740, 0]
click at [137, 97] on input at bounding box center [138, 97] width 51 height 11
click at [236, 99] on div "[DATE]" at bounding box center [239, 97] width 26 height 11
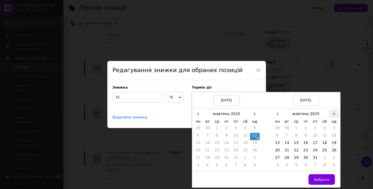
click at [334, 114] on span "›" at bounding box center [335, 114] width 10 height 8
click at [334, 150] on td "23" at bounding box center [335, 150] width 10 height 7
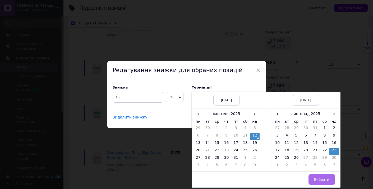
click at [321, 176] on button "Вибрати" at bounding box center [322, 179] width 26 height 11
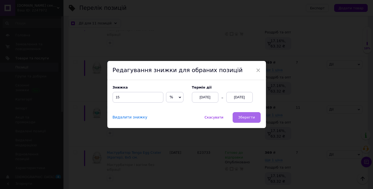
click at [238, 117] on button "Зберегти" at bounding box center [247, 117] width 28 height 11
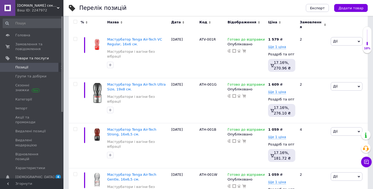
scroll to position [1832, 0]
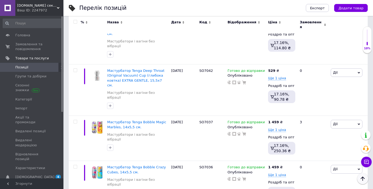
click at [361, 178] on icon "Наверх" at bounding box center [363, 178] width 6 height 6
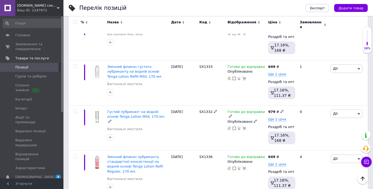
scroll to position [362, 0]
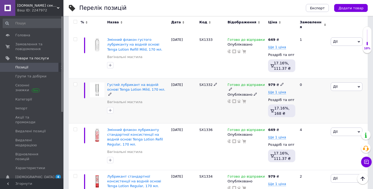
click at [74, 83] on input "checkbox" at bounding box center [75, 84] width 3 height 3
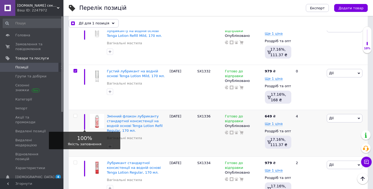
scroll to position [405, 0]
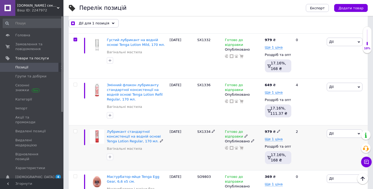
click at [75, 129] on input "checkbox" at bounding box center [75, 130] width 3 height 3
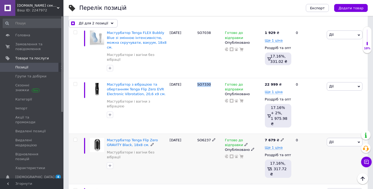
scroll to position [1217, 0]
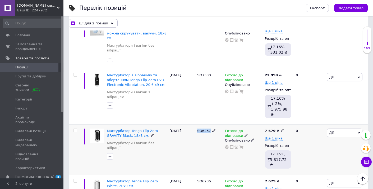
click at [75, 129] on input "checkbox" at bounding box center [75, 130] width 3 height 3
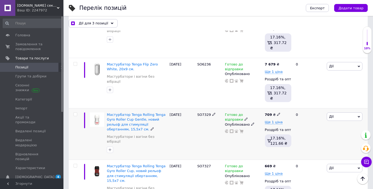
scroll to position [1336, 0]
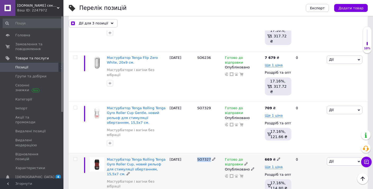
click at [74, 157] on input "checkbox" at bounding box center [75, 158] width 3 height 3
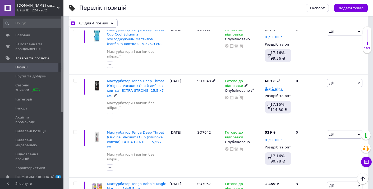
scroll to position [1778, 0]
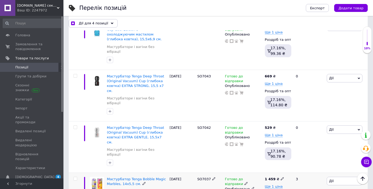
click at [74, 177] on input "checkbox" at bounding box center [75, 178] width 3 height 3
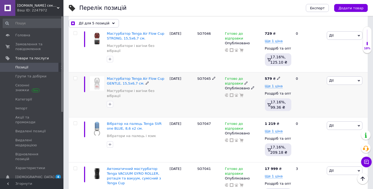
scroll to position [2015, 0]
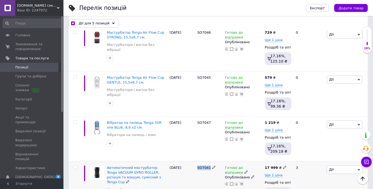
click at [75, 165] on input "checkbox" at bounding box center [75, 166] width 3 height 3
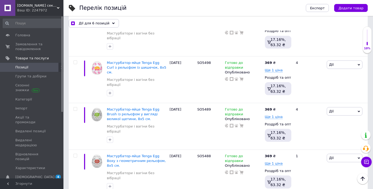
scroll to position [2575, 0]
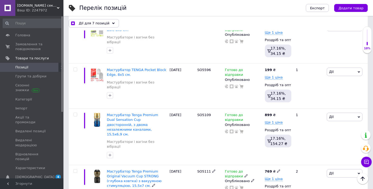
scroll to position [2969, 0]
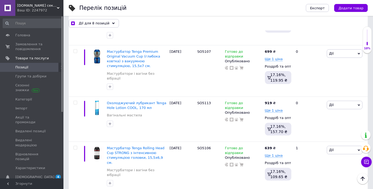
scroll to position [3300, 0]
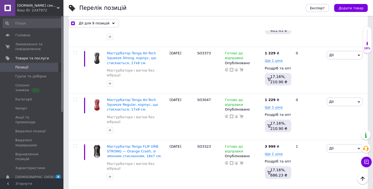
scroll to position [3656, 0]
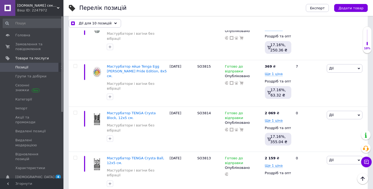
scroll to position [4477, 0]
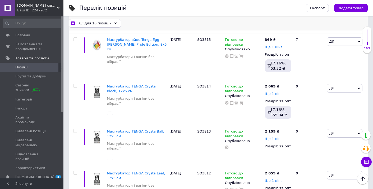
click at [104, 21] on span "Дії для 10 позицій" at bounding box center [95, 23] width 33 height 5
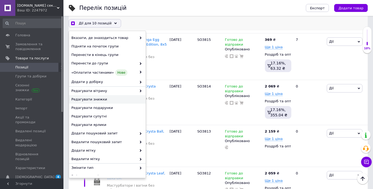
click at [103, 99] on span "Редагувати знижки" at bounding box center [106, 99] width 71 height 5
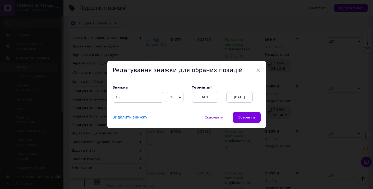
scroll to position [4456, 0]
click at [237, 115] on button "Зберегти" at bounding box center [247, 117] width 28 height 11
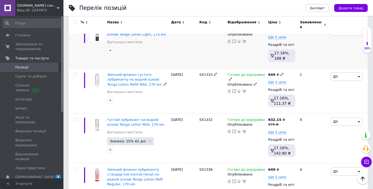
scroll to position [324, 0]
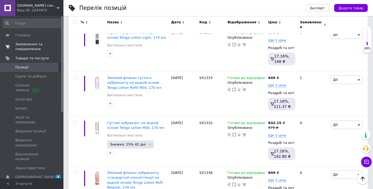
click at [58, 47] on span "0 0" at bounding box center [56, 47] width 15 height 10
